Goal: Transaction & Acquisition: Purchase product/service

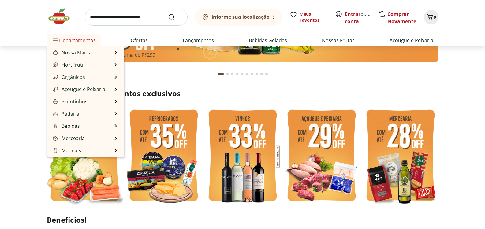
scroll to position [113, 0]
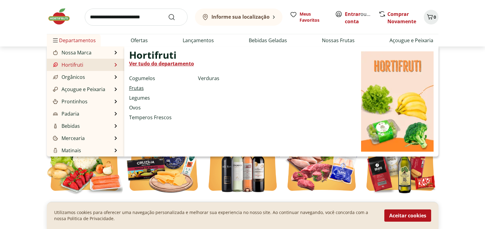
click at [142, 89] on link "Frutas" at bounding box center [136, 88] width 15 height 7
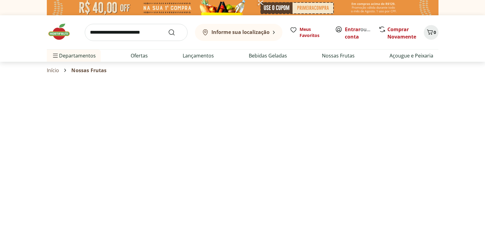
select select "**********"
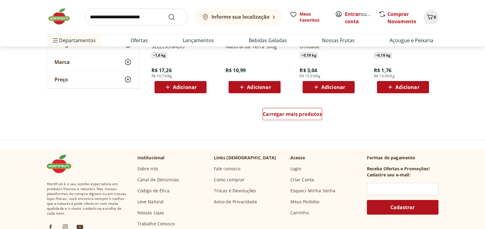
scroll to position [390, 0]
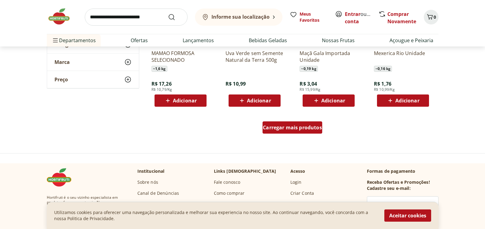
click at [301, 132] on div "Carregar mais produtos" at bounding box center [293, 128] width 60 height 12
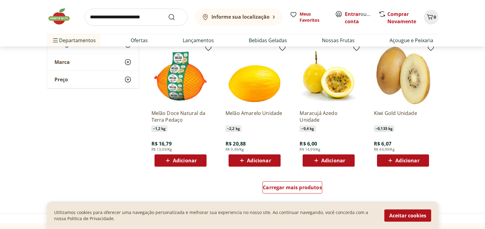
scroll to position [729, 0]
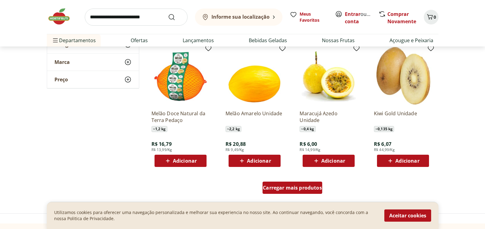
click at [289, 189] on span "Carregar mais produtos" at bounding box center [292, 188] width 59 height 5
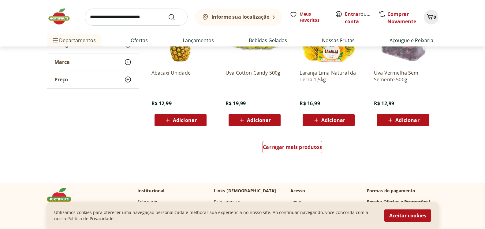
scroll to position [1171, 0]
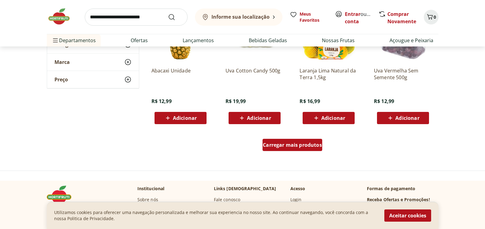
click at [273, 149] on div "Carregar mais produtos" at bounding box center [293, 145] width 60 height 12
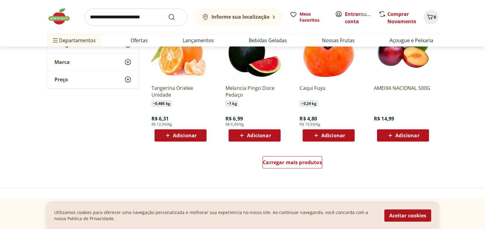
scroll to position [1572, 0]
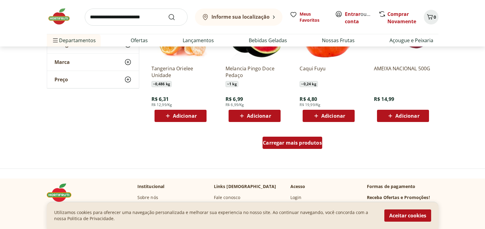
click at [284, 143] on span "Carregar mais produtos" at bounding box center [292, 143] width 59 height 5
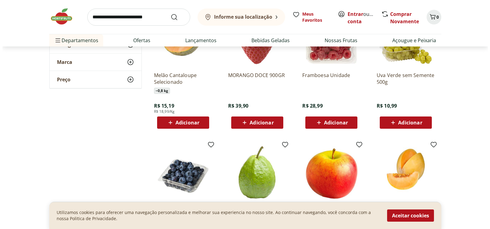
scroll to position [1830, 0]
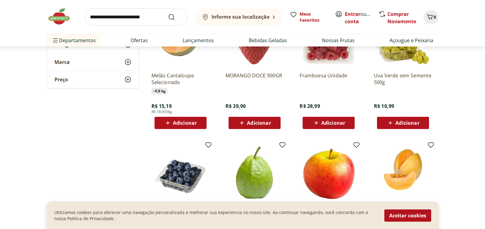
click at [339, 121] on span "Adicionar" at bounding box center [333, 123] width 24 height 5
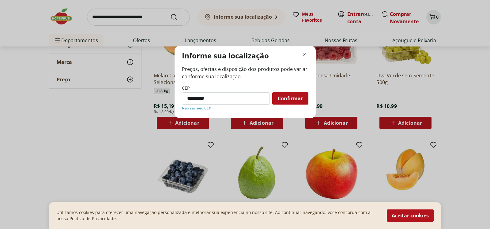
type input "*********"
click at [272, 92] on button "Confirmar" at bounding box center [290, 98] width 36 height 12
